Goal: Task Accomplishment & Management: Manage account settings

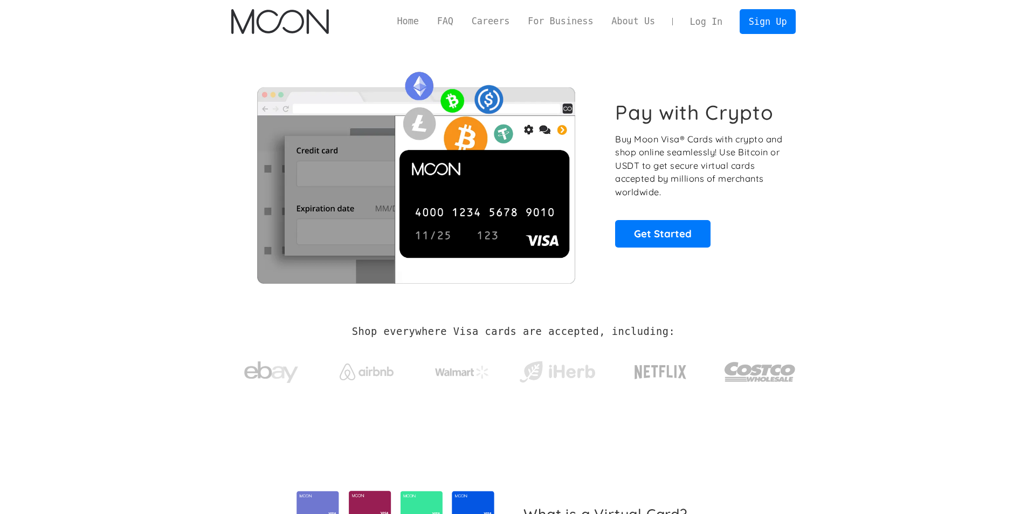
click at [719, 19] on link "Log In" at bounding box center [706, 22] width 51 height 24
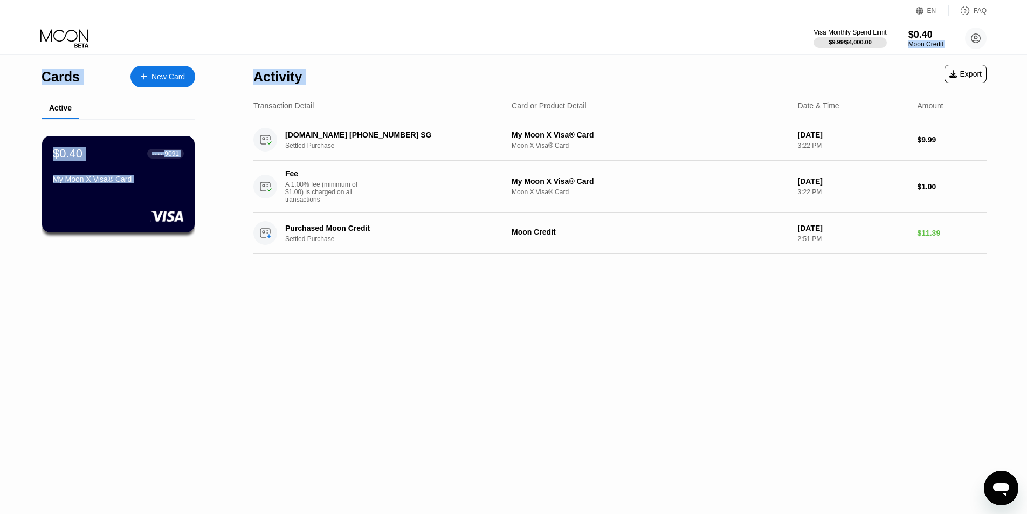
drag, startPoint x: 930, startPoint y: 35, endPoint x: 841, endPoint y: 75, distance: 97.4
click at [842, 75] on div "EN Language Select an item Save FAQ Visa Monthly Spend Limit $9.99 / $4,000.00 …" at bounding box center [513, 257] width 1027 height 514
click at [841, 75] on div "Activity Export" at bounding box center [619, 74] width 733 height 38
click at [699, 61] on div "Activity Export" at bounding box center [619, 74] width 733 height 38
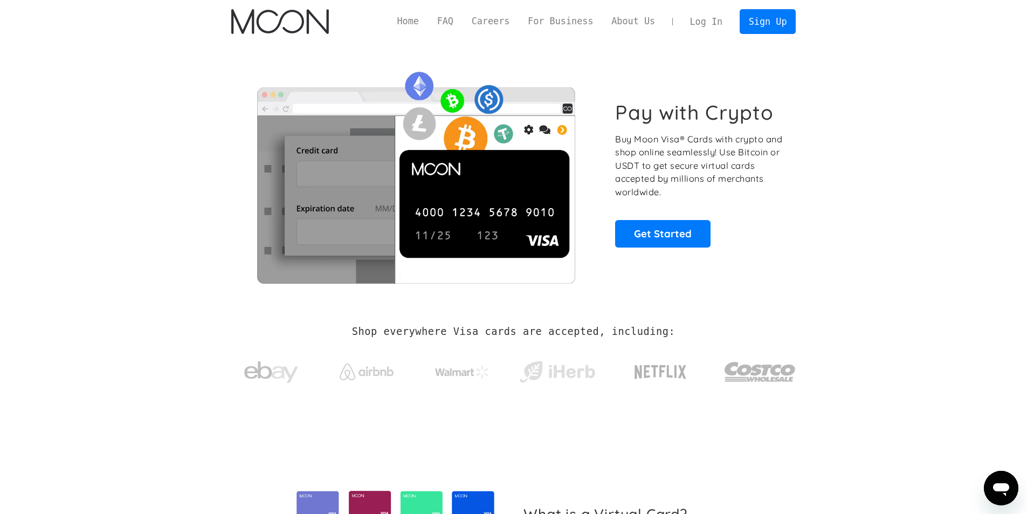
click at [716, 23] on link "Log In" at bounding box center [706, 22] width 51 height 24
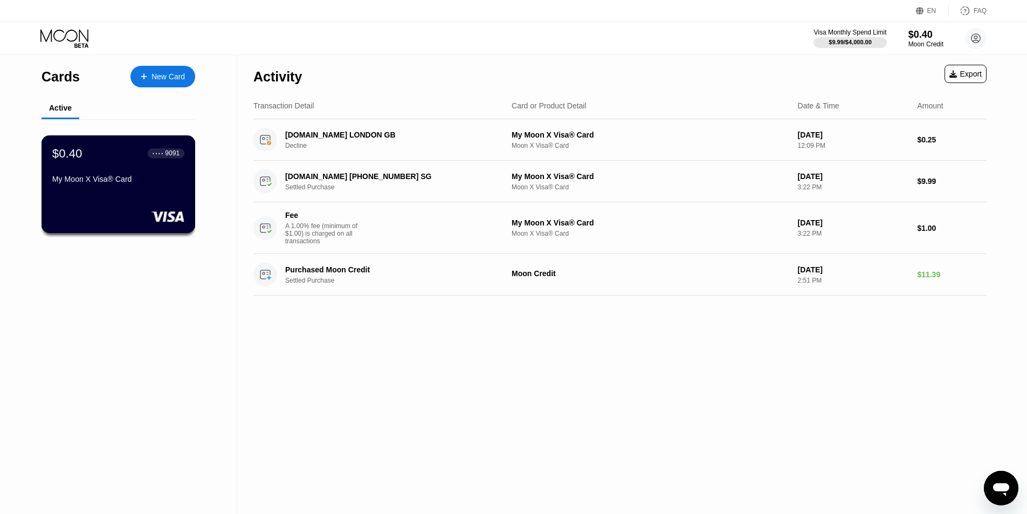
click at [169, 181] on div "My Moon X Visa® Card" at bounding box center [118, 179] width 132 height 9
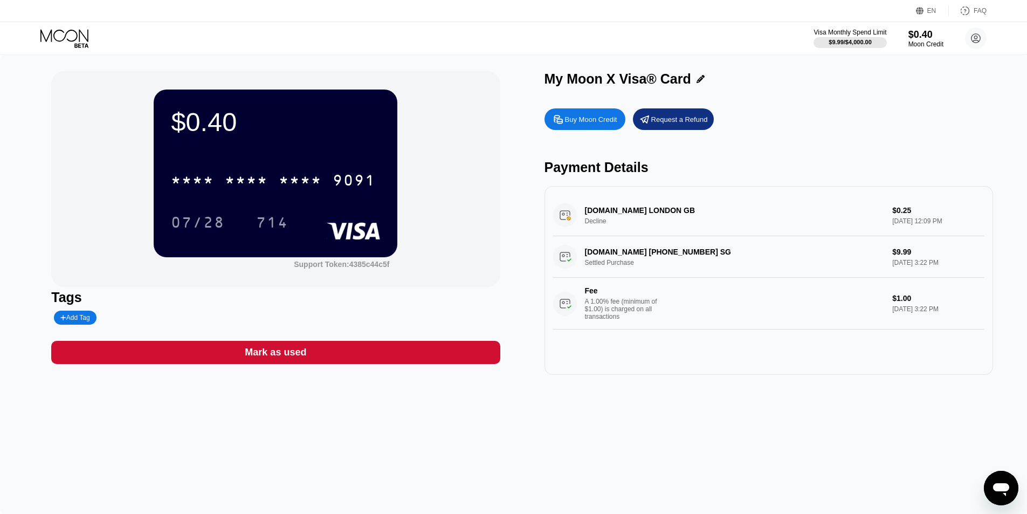
drag, startPoint x: 387, startPoint y: 235, endPoint x: 304, endPoint y: 227, distance: 83.3
click at [304, 227] on div "$0.40 * * * * * * * * * * * * 9091 07/28 714" at bounding box center [276, 172] width 244 height 167
click at [341, 195] on div "* * * * * * * * * * * * 9091" at bounding box center [275, 176] width 209 height 37
click at [346, 224] on rect at bounding box center [353, 230] width 53 height 17
click at [323, 212] on div "07/28 714" at bounding box center [275, 222] width 209 height 27
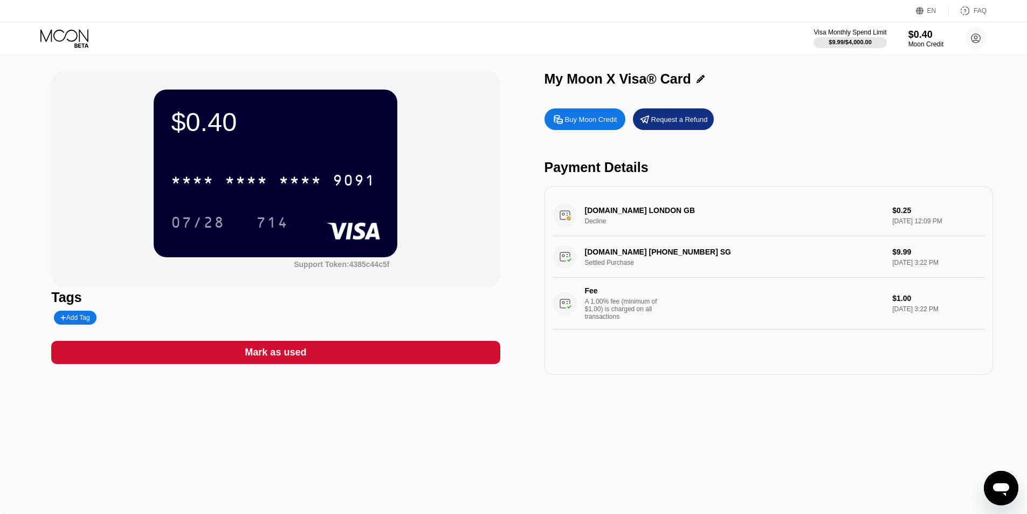
click at [323, 211] on div "07/28 714" at bounding box center [275, 222] width 209 height 27
click at [696, 83] on icon at bounding box center [700, 79] width 8 height 8
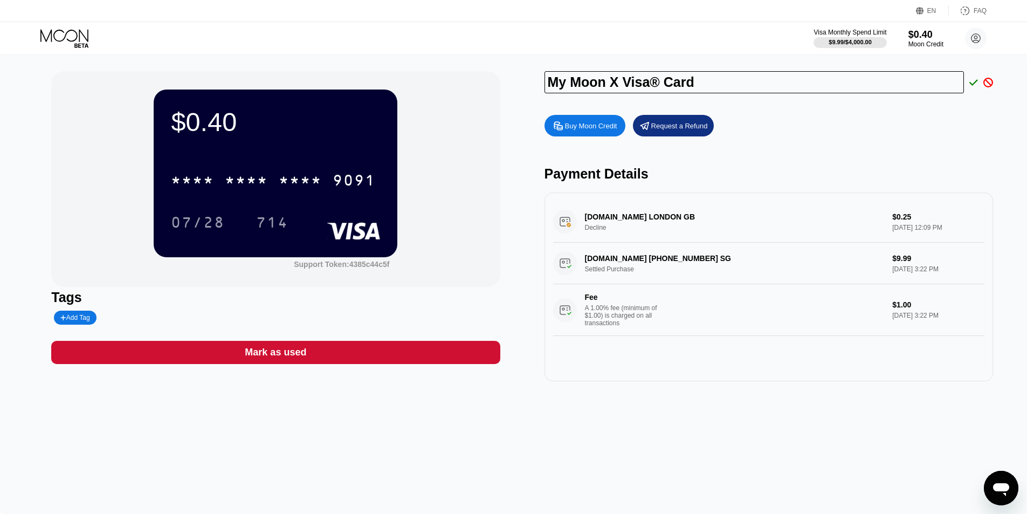
click at [764, 107] on div "My Moon X Visa® Card Buy Moon Credit Request a Refund Payment Details [DOMAIN_N…" at bounding box center [768, 226] width 448 height 310
click at [988, 87] on icon at bounding box center [988, 83] width 10 height 10
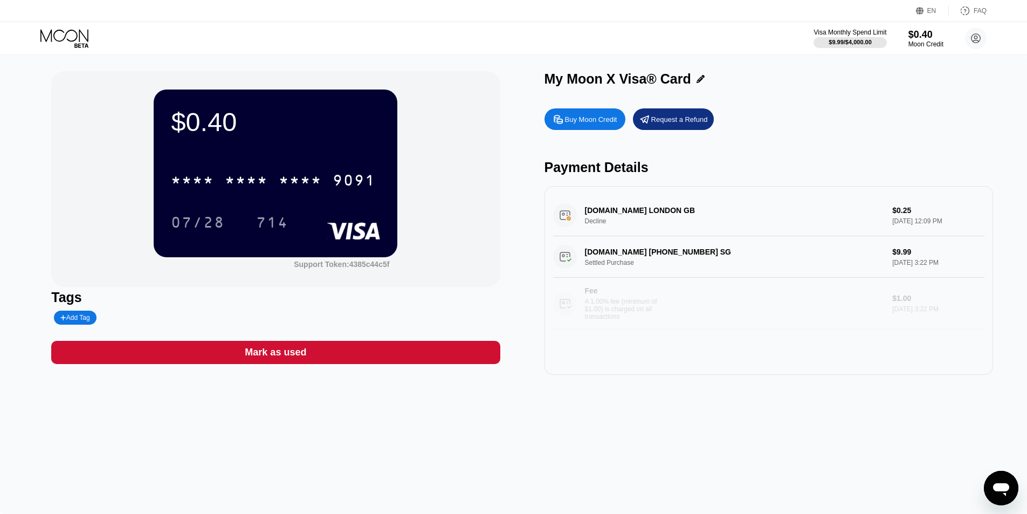
drag, startPoint x: 619, startPoint y: 296, endPoint x: 894, endPoint y: 394, distance: 292.3
click at [894, 394] on div "$0.40 * * * * * * * * * * * * 9091 07/28 714 Support Token: 4385c44c5f Tags Add…" at bounding box center [513, 284] width 1027 height 459
drag, startPoint x: 772, startPoint y: 323, endPoint x: 703, endPoint y: 359, distance: 77.4
click at [682, 411] on div "$0.40 * * * * * * * * * * * * 9091 07/28 714 Support Token: 4385c44c5f Tags Add…" at bounding box center [513, 284] width 1027 height 459
drag, startPoint x: 725, startPoint y: 326, endPoint x: 656, endPoint y: 422, distance: 118.1
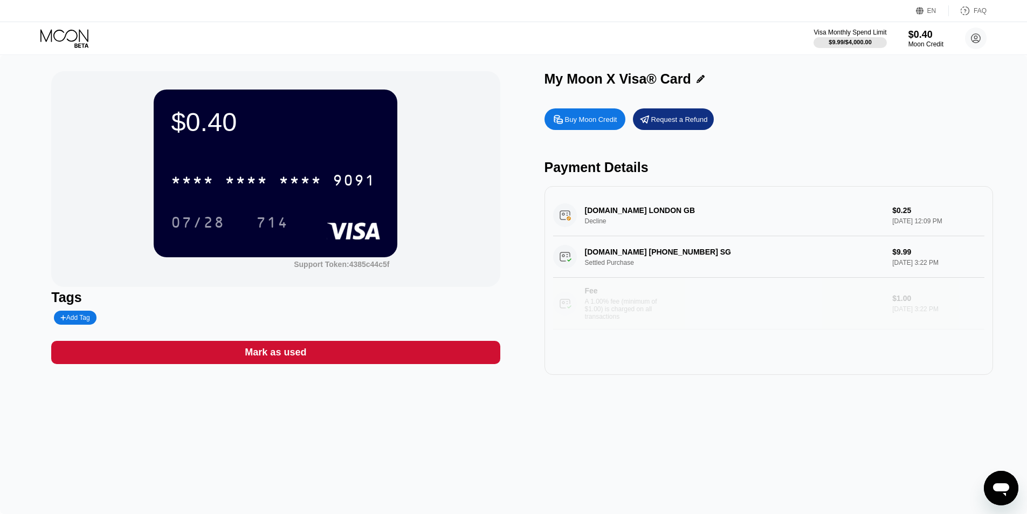
click at [656, 422] on div "$0.40 * * * * * * * * * * * * 9091 07/28 714 Support Token: 4385c44c5f Tags Add…" at bounding box center [513, 284] width 1027 height 459
drag, startPoint x: 654, startPoint y: 318, endPoint x: 504, endPoint y: 422, distance: 182.7
click at [549, 418] on div "$0.40 * * * * * * * * * * * * 9091 07/28 714 Support Token: 4385c44c5f Tags Add…" at bounding box center [513, 284] width 1027 height 459
drag, startPoint x: 396, startPoint y: 262, endPoint x: 427, endPoint y: 255, distance: 31.5
click at [427, 255] on div "$0.40 * * * * * * * * * * * * 9091 07/28 714 Support Token: 4385c44c5f Click to…" at bounding box center [275, 179] width 448 height 216
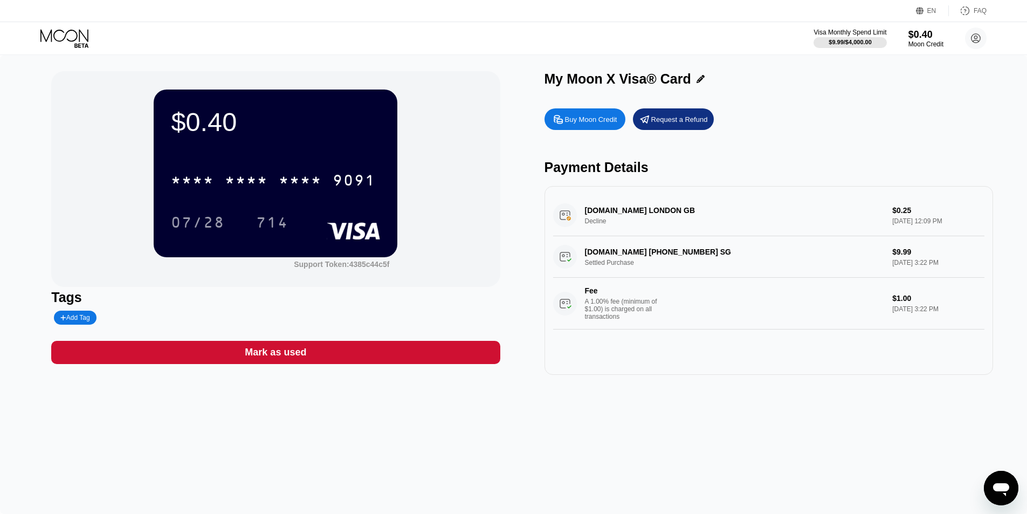
click at [438, 256] on div "$0.40 * * * * * * * * * * * * 9091 07/28 714 Support Token: 4385c44c5f" at bounding box center [275, 179] width 448 height 216
click at [922, 47] on div "Moon Credit" at bounding box center [925, 44] width 36 height 8
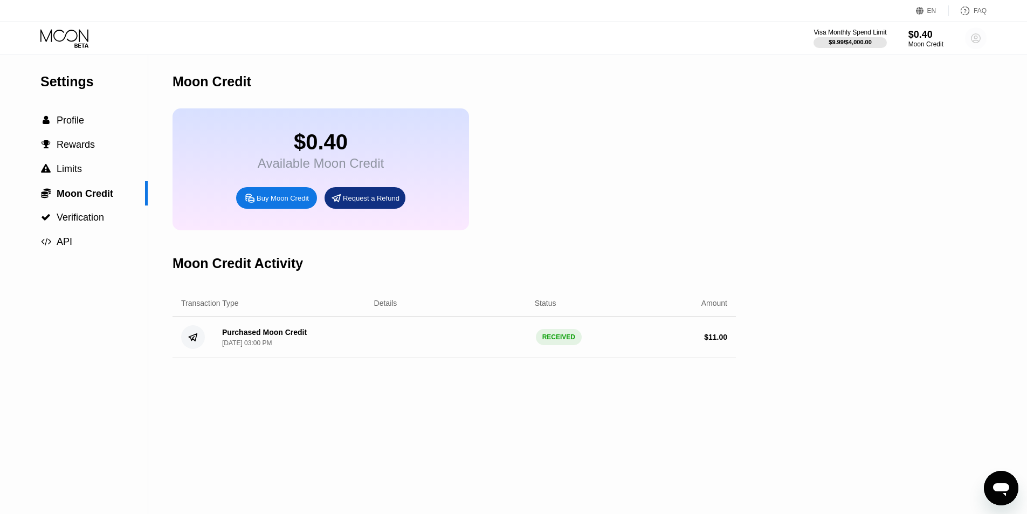
click at [972, 38] on icon at bounding box center [976, 38] width 22 height 22
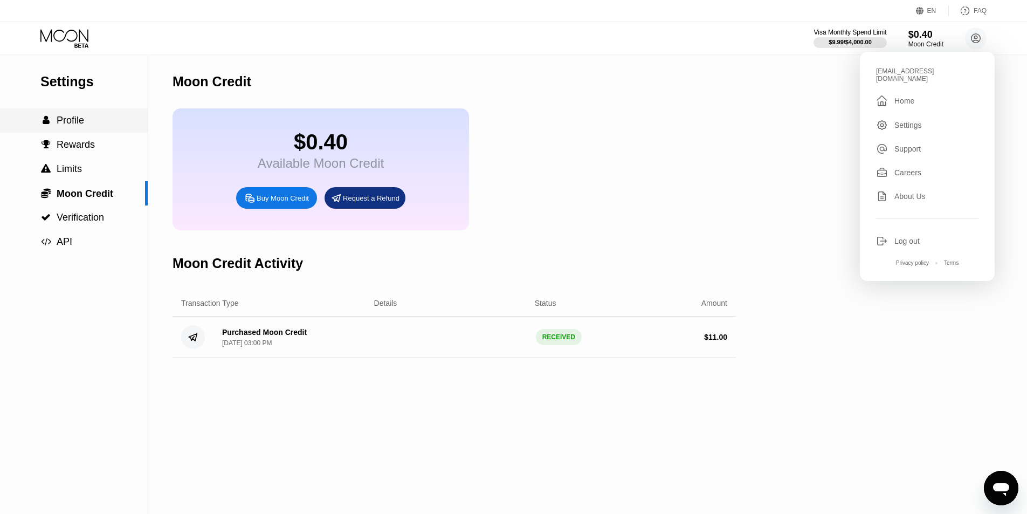
click at [57, 131] on div " Profile" at bounding box center [74, 120] width 148 height 24
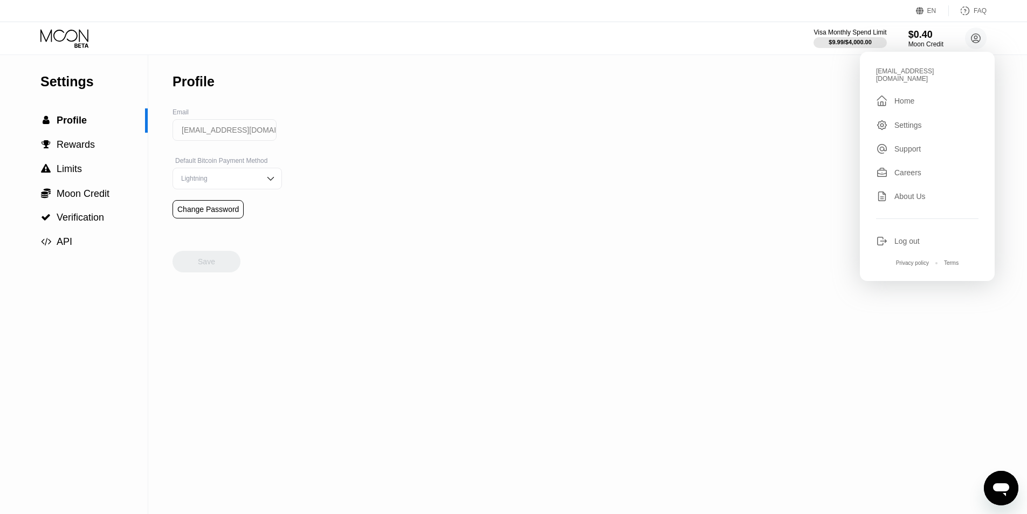
click at [234, 182] on div "Lightning" at bounding box center [218, 179] width 81 height 8
click at [324, 185] on div "Settings  Profile  Rewards  Limits  Moon Credit  Verification  API Profil…" at bounding box center [513, 284] width 1027 height 459
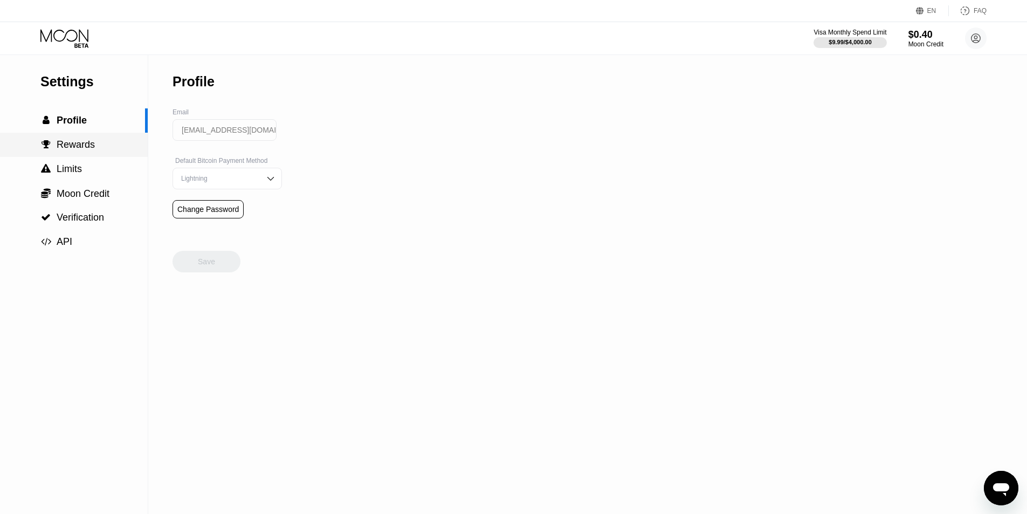
click at [97, 145] on div " Rewards" at bounding box center [74, 144] width 148 height 11
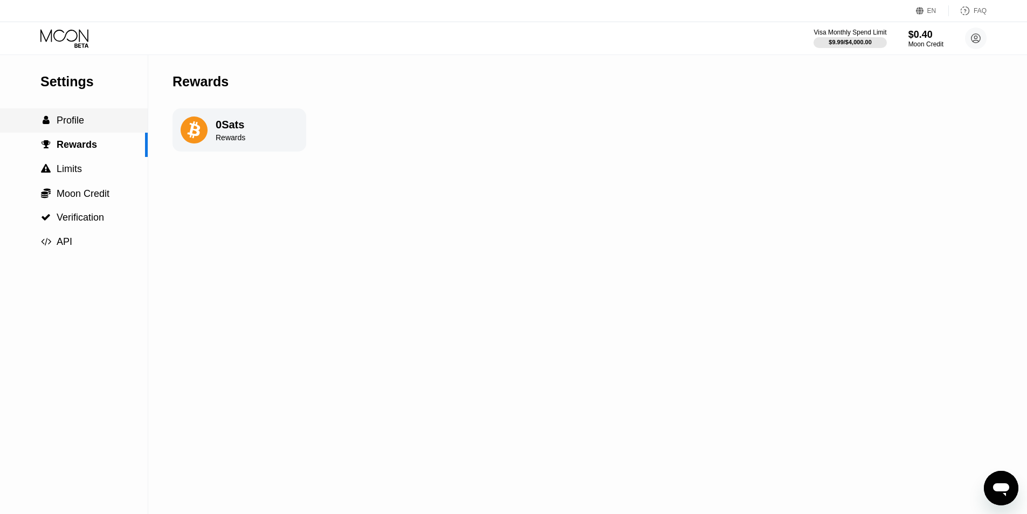
click at [111, 126] on div " Profile" at bounding box center [74, 120] width 148 height 11
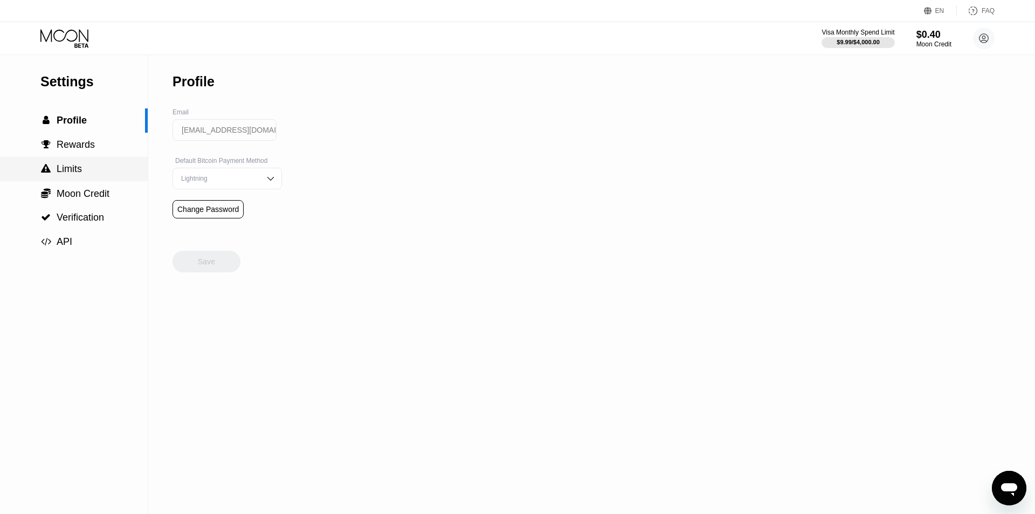
click at [99, 165] on div " Limits" at bounding box center [74, 168] width 148 height 11
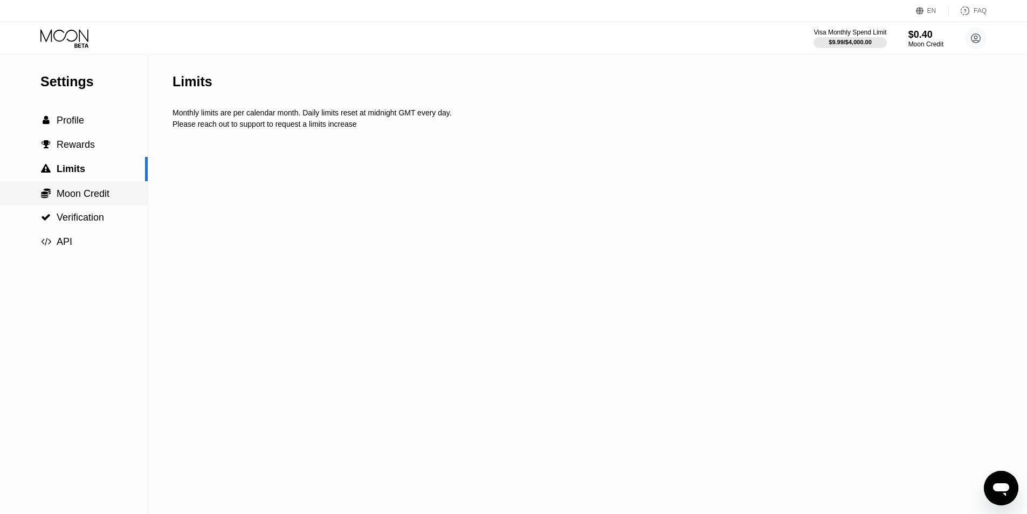
click at [98, 191] on span "Moon Credit" at bounding box center [83, 193] width 53 height 11
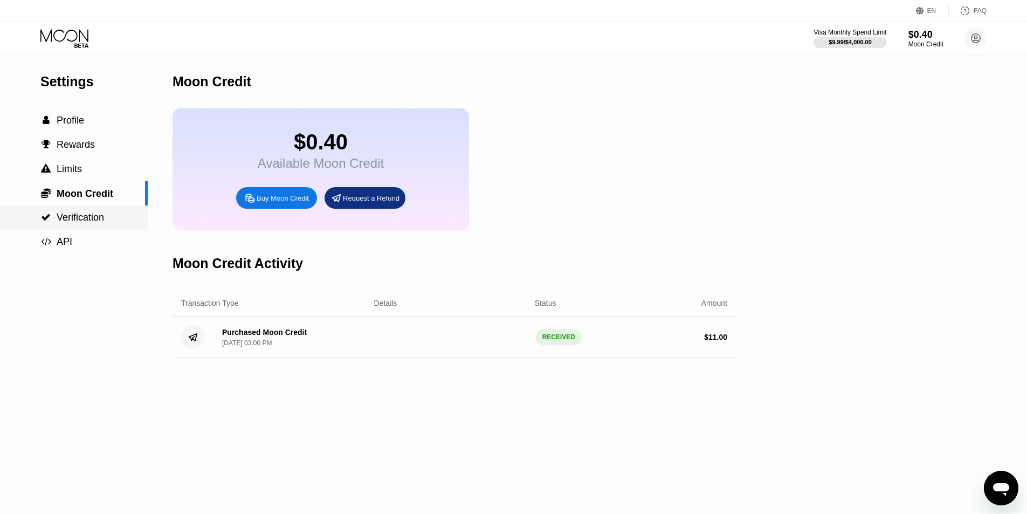
click at [104, 217] on span "Verification" at bounding box center [80, 217] width 47 height 11
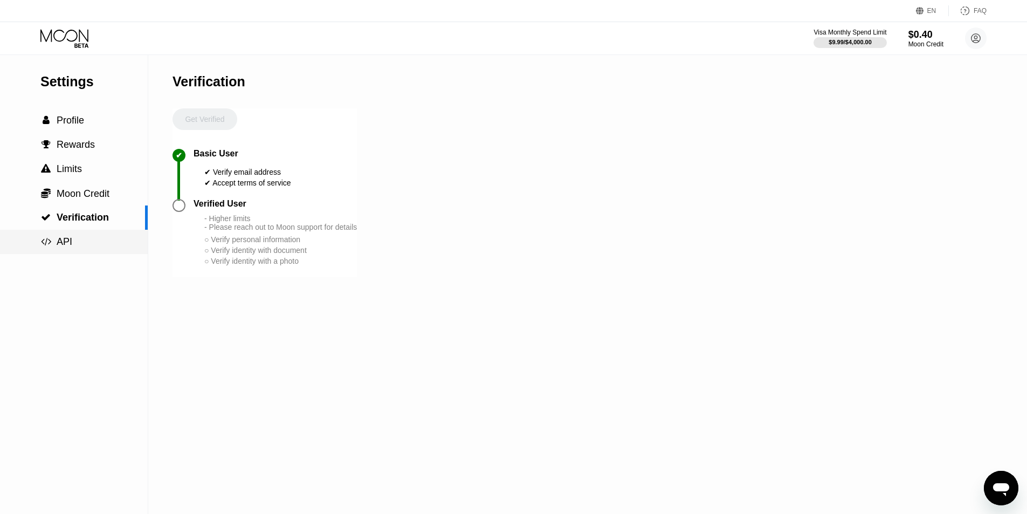
click at [94, 239] on div " API" at bounding box center [74, 241] width 148 height 11
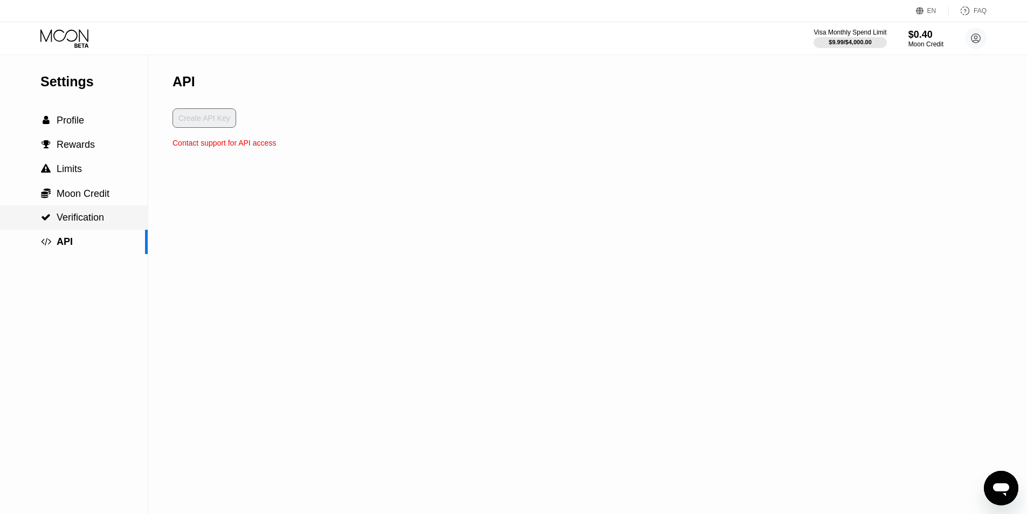
click at [93, 220] on span "Verification" at bounding box center [80, 217] width 47 height 11
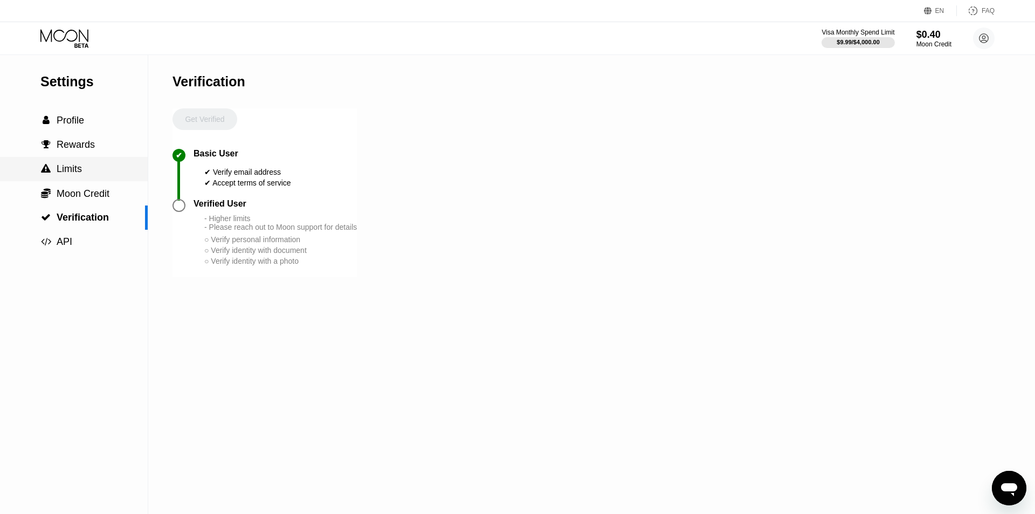
click at [99, 166] on div " Limits" at bounding box center [74, 168] width 148 height 11
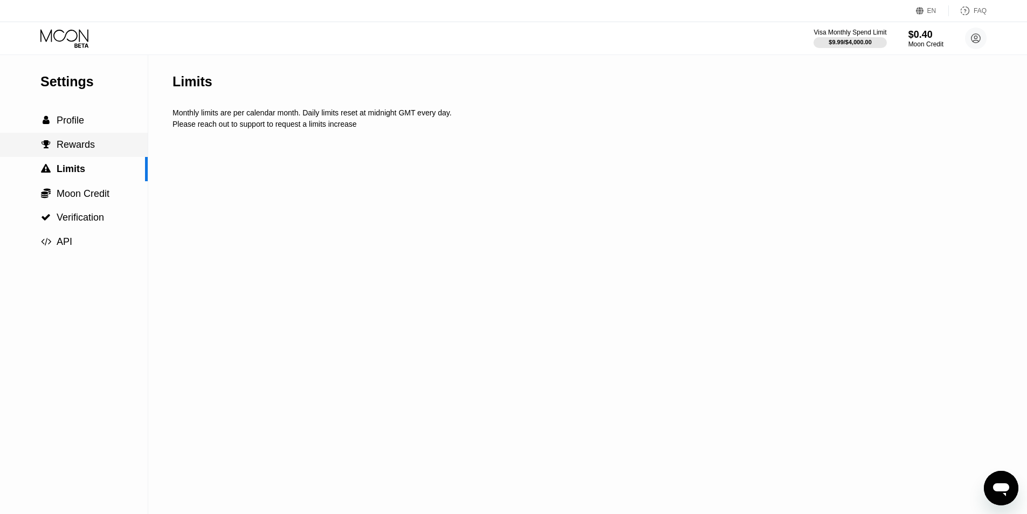
click at [102, 131] on div " Profile" at bounding box center [74, 120] width 148 height 24
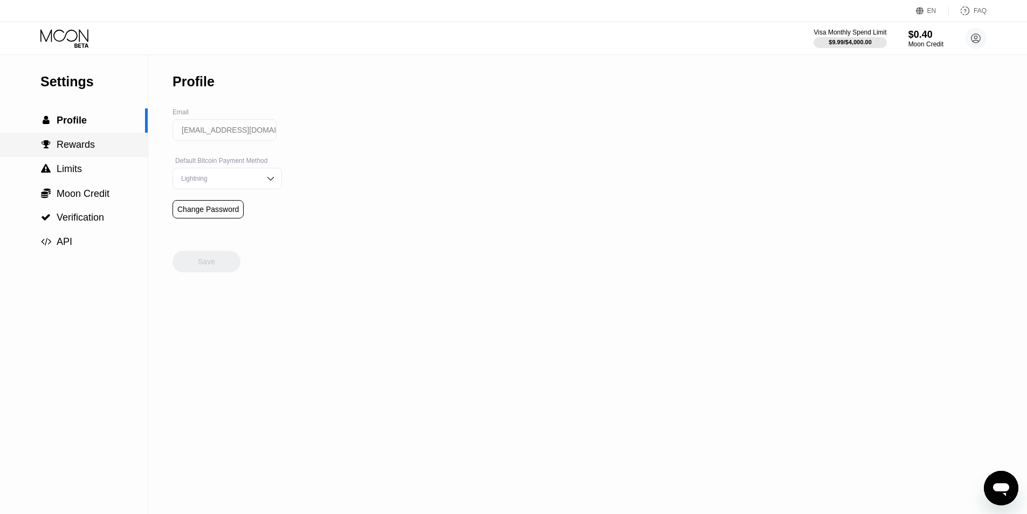
click at [102, 150] on div " Rewards" at bounding box center [74, 144] width 148 height 11
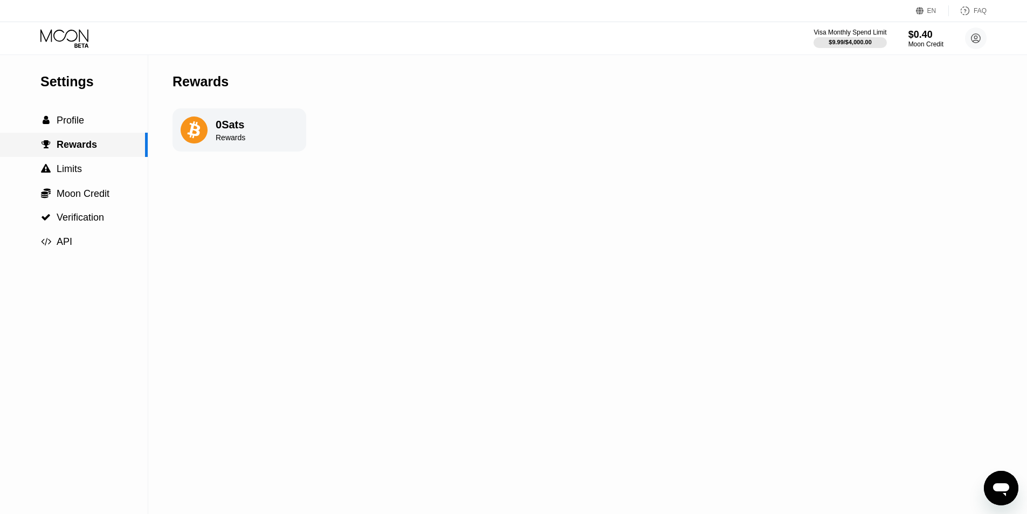
click at [114, 161] on div " Limits" at bounding box center [74, 169] width 148 height 24
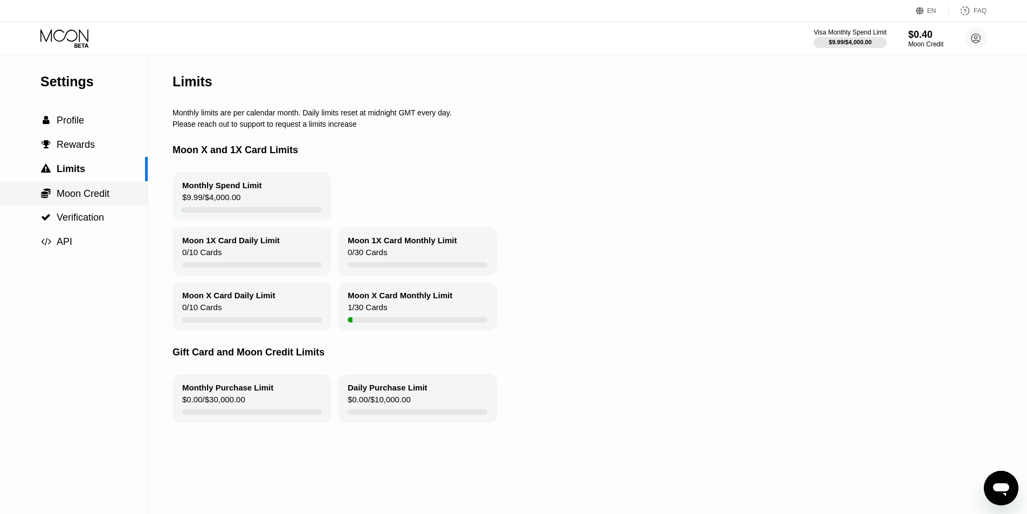
click at [80, 199] on span "Moon Credit" at bounding box center [83, 193] width 53 height 11
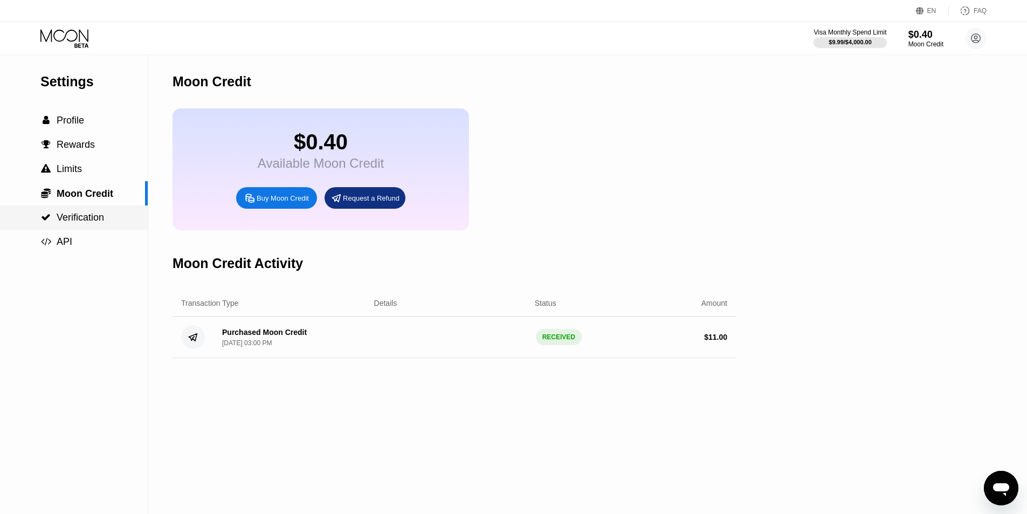
click at [79, 222] on span "Verification" at bounding box center [80, 217] width 47 height 11
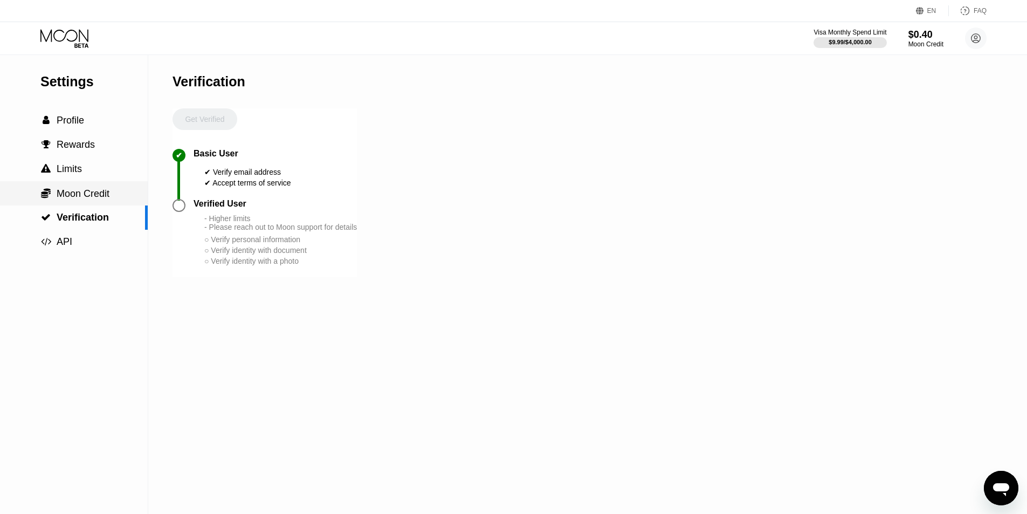
click at [91, 198] on span "Moon Credit" at bounding box center [83, 193] width 53 height 11
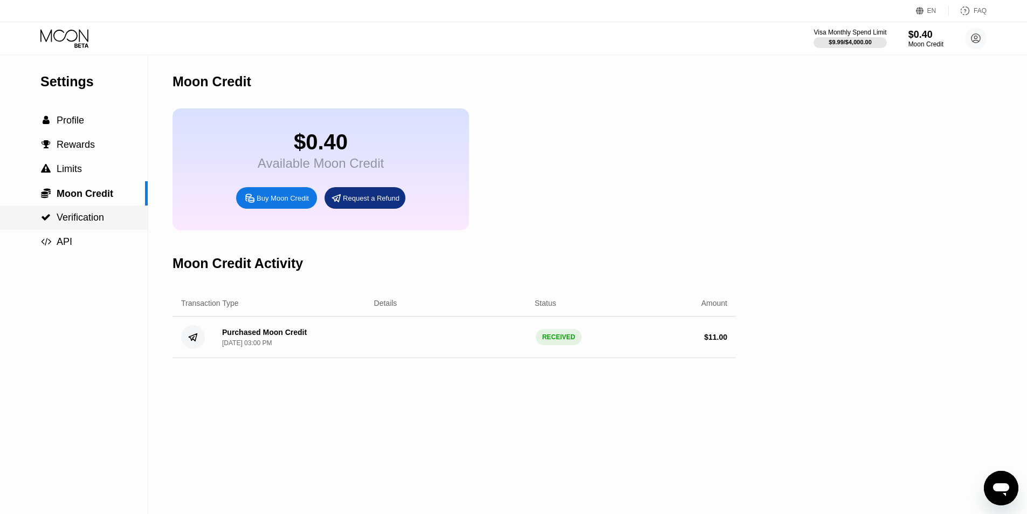
click at [97, 216] on span "Verification" at bounding box center [80, 217] width 47 height 11
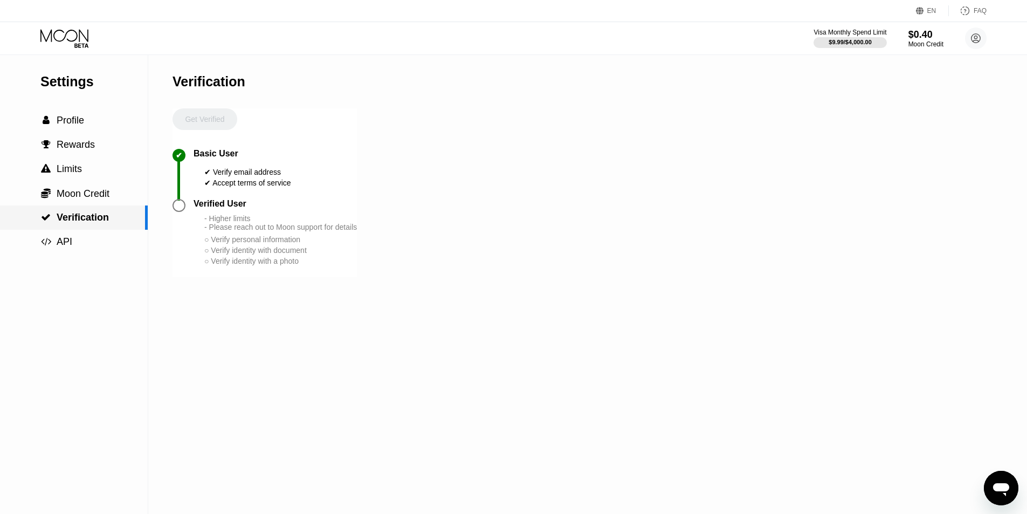
click at [96, 195] on span "Moon Credit" at bounding box center [83, 193] width 53 height 11
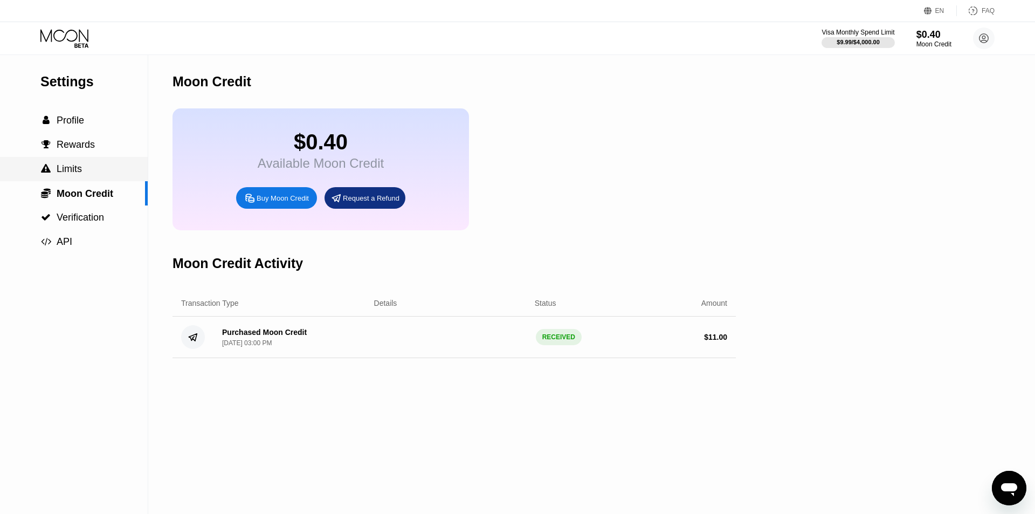
click at [109, 163] on div " Limits" at bounding box center [74, 169] width 148 height 24
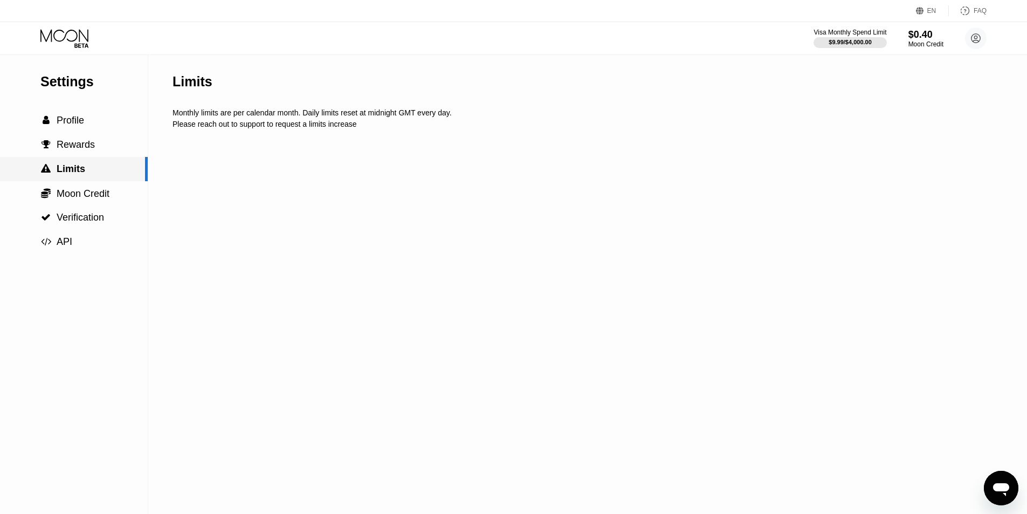
click at [106, 140] on div " Rewards" at bounding box center [74, 145] width 148 height 24
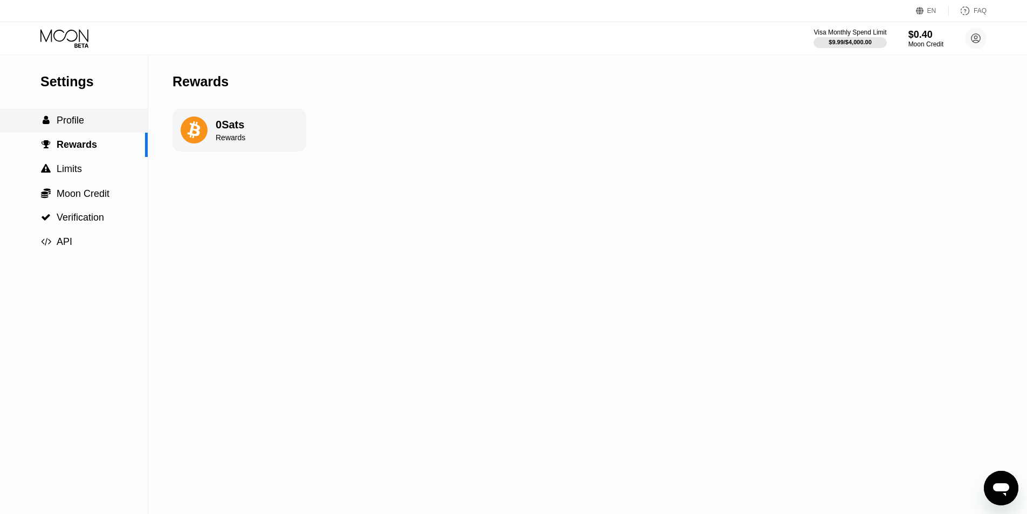
click at [113, 116] on div " Profile" at bounding box center [74, 120] width 148 height 11
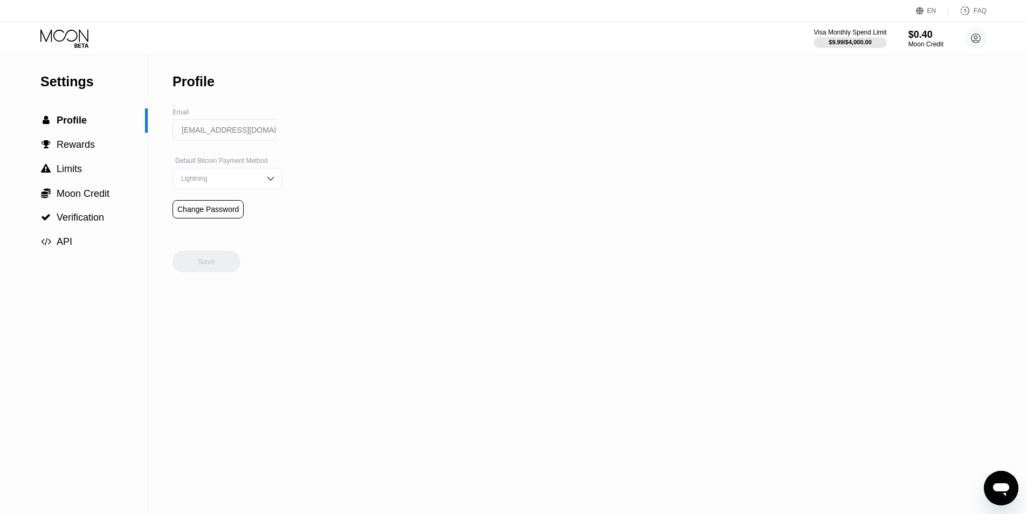
click at [79, 44] on icon at bounding box center [81, 45] width 14 height 4
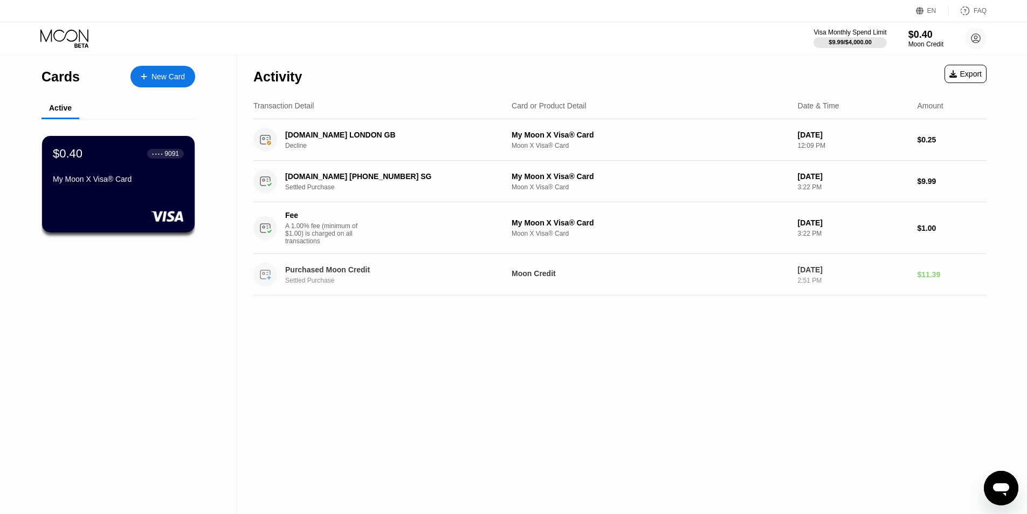
click at [848, 282] on div "[DATE] 2:51 PM" at bounding box center [853, 274] width 111 height 19
click at [850, 274] on div "[DATE]" at bounding box center [853, 269] width 111 height 9
click at [840, 235] on div "3:22 PM" at bounding box center [853, 234] width 111 height 8
click at [853, 183] on div "[DATE] 3:22 PM" at bounding box center [853, 181] width 111 height 19
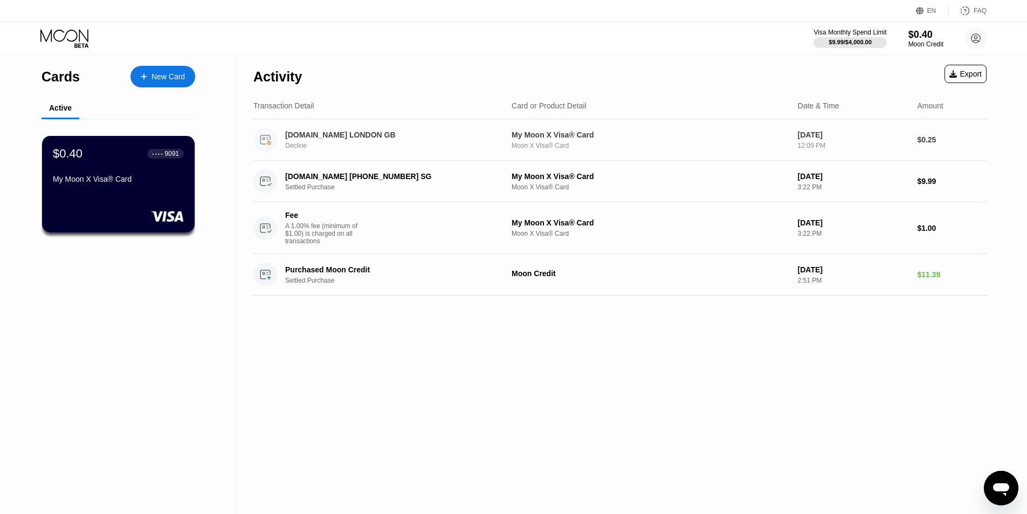
click at [376, 136] on div "[DOMAIN_NAME] LONDON GB" at bounding box center [389, 134] width 209 height 9
click at [586, 144] on div "Moon X Visa® Card" at bounding box center [650, 146] width 278 height 8
